Goal: Navigation & Orientation: Go to known website

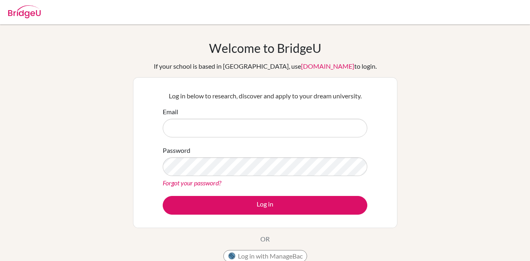
click at [31, 9] on img at bounding box center [24, 11] width 33 height 13
click at [91, 136] on div "Welcome to BridgeU If your school is based in China, use app.bridge-u.com.cn to…" at bounding box center [265, 174] width 530 height 266
click at [16, 16] on img at bounding box center [24, 11] width 33 height 13
